Goal: Check status: Check status

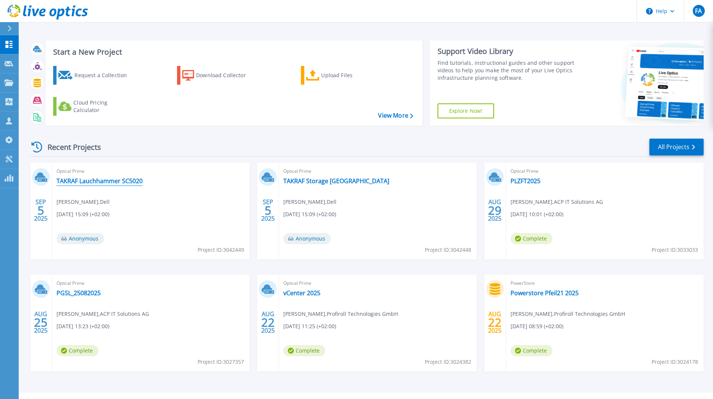
click at [131, 182] on link "TAKRAF Lauchhammer SC5020" at bounding box center [100, 180] width 86 height 7
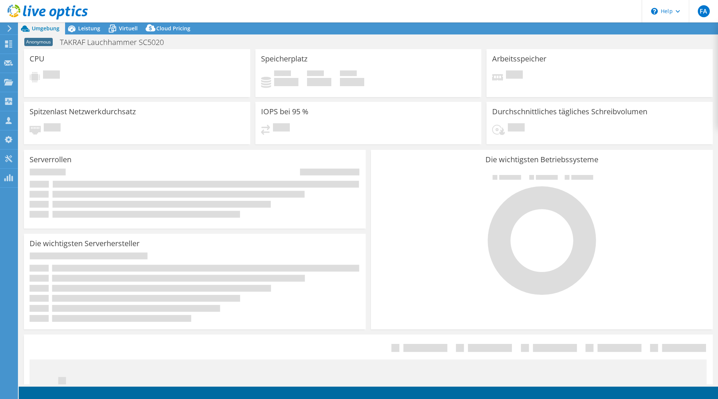
select select "USD"
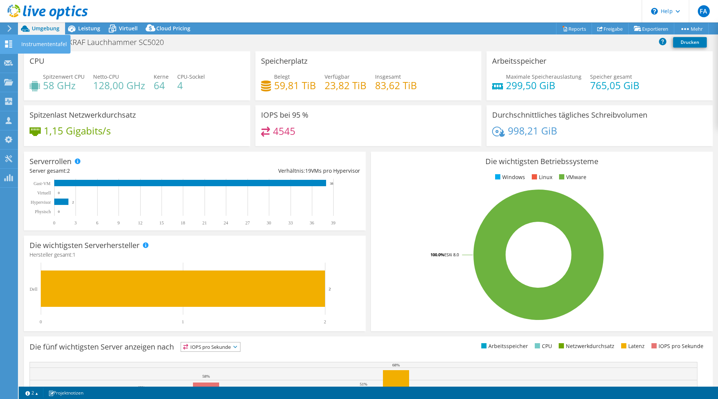
click at [12, 45] on icon at bounding box center [8, 43] width 9 height 7
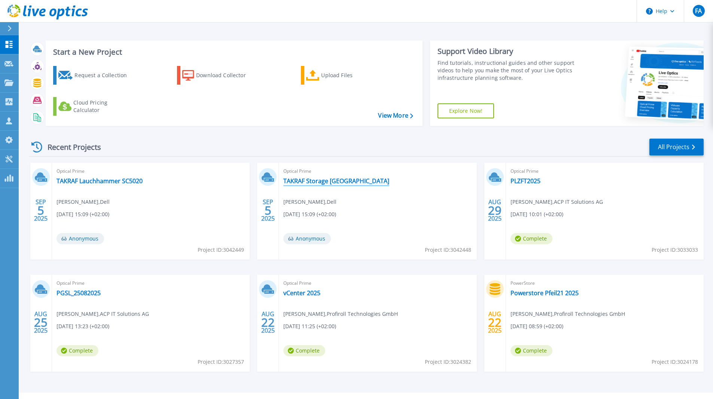
click at [320, 184] on link "TAKRAF Storage Leipzig" at bounding box center [336, 180] width 106 height 7
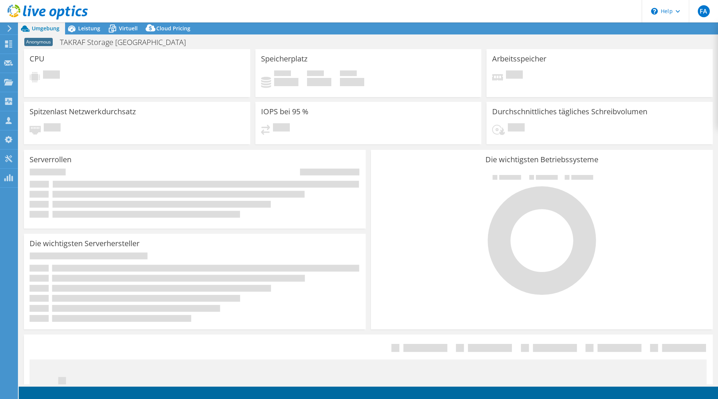
select select "USD"
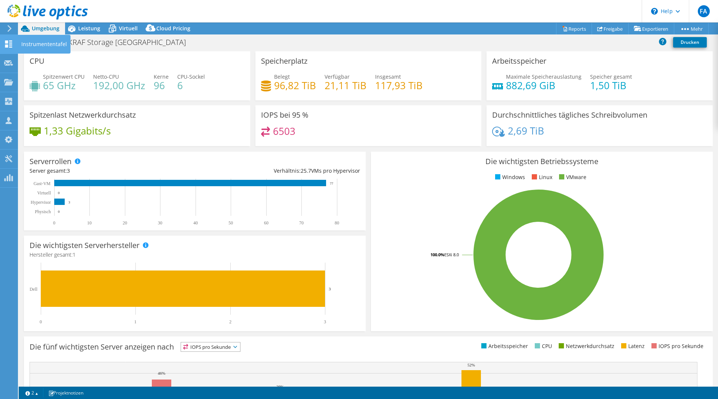
click at [6, 43] on icon at bounding box center [8, 43] width 9 height 7
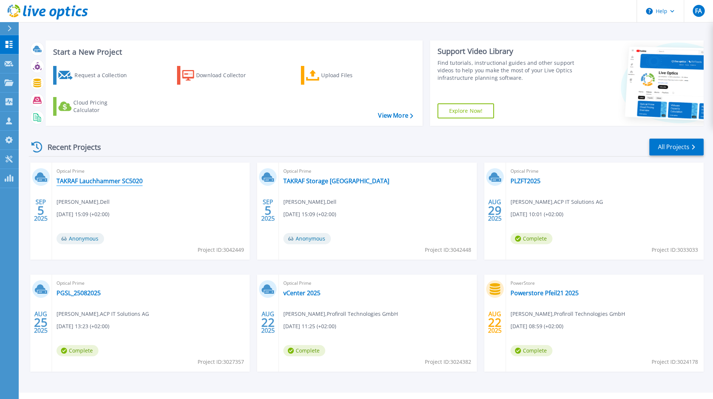
click at [106, 184] on link "TAKRAF Lauchhammer SC5020" at bounding box center [100, 180] width 86 height 7
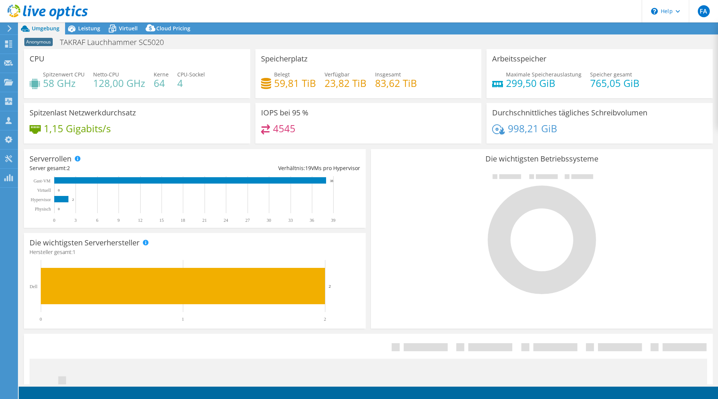
select select "USD"
